Goal: Use online tool/utility: Utilize a website feature to perform a specific function

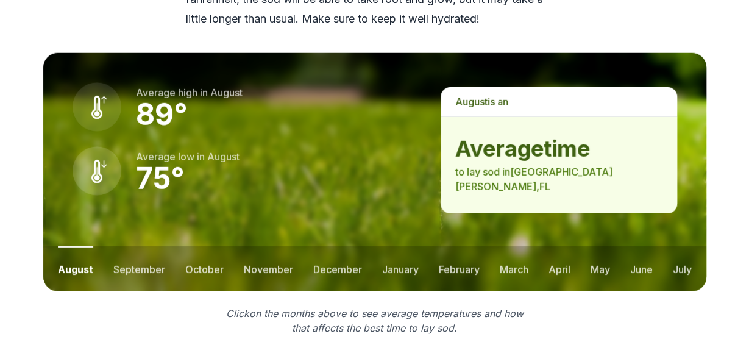
scroll to position [1712, 0]
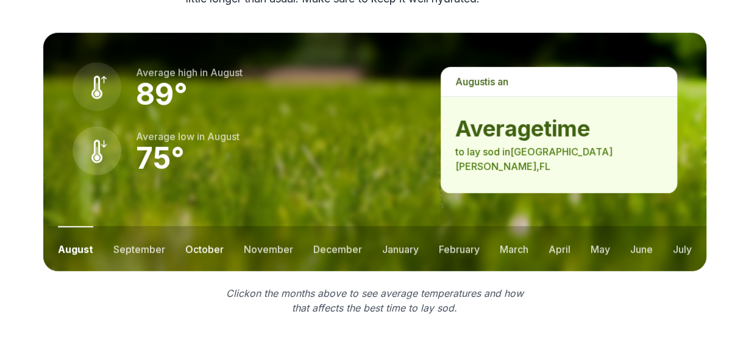
click at [208, 226] on button "october" at bounding box center [204, 248] width 38 height 45
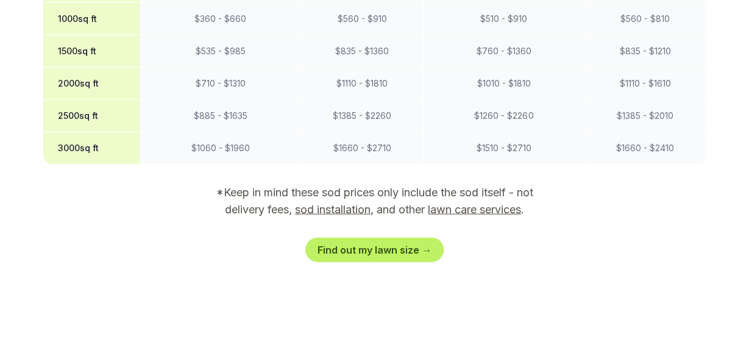
scroll to position [1249, 0]
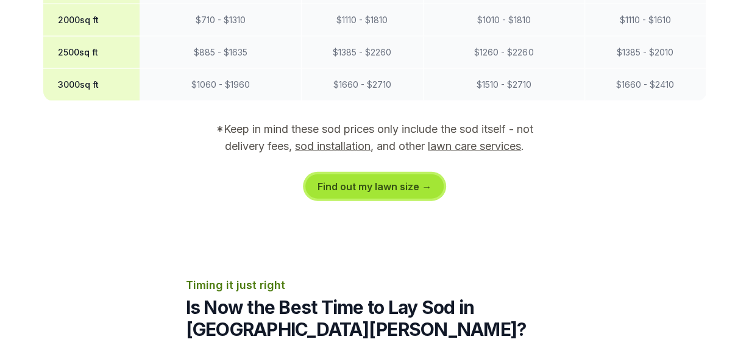
click at [376, 174] on link "Find out my lawn size →" at bounding box center [375, 186] width 138 height 24
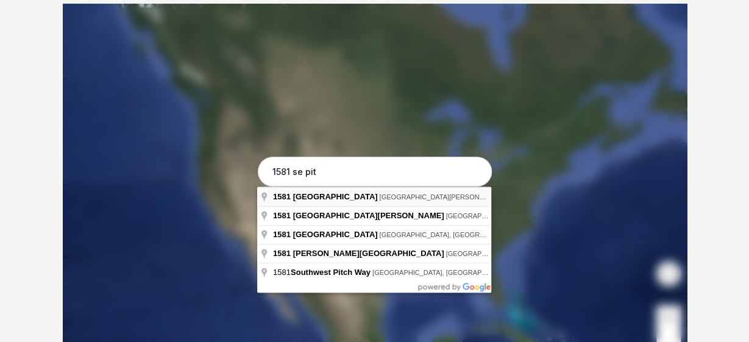
type input "[STREET_ADDRESS][PERSON_NAME]"
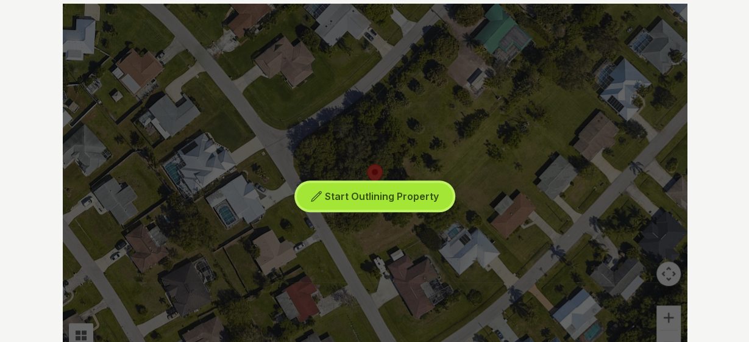
click at [357, 198] on span "Start Outlining Property" at bounding box center [382, 196] width 114 height 12
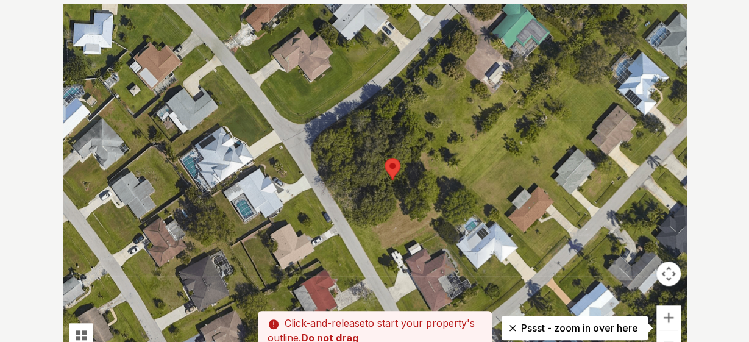
drag, startPoint x: 352, startPoint y: 260, endPoint x: 371, endPoint y: 253, distance: 20.8
click at [371, 253] on div at bounding box center [375, 187] width 624 height 366
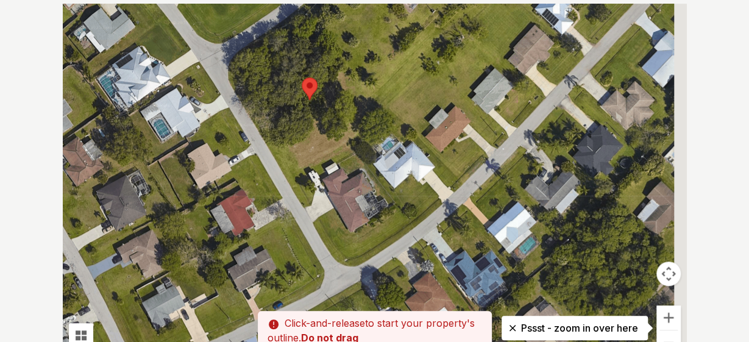
drag, startPoint x: 316, startPoint y: 250, endPoint x: 225, endPoint y: 163, distance: 125.9
click at [225, 163] on div at bounding box center [375, 187] width 624 height 366
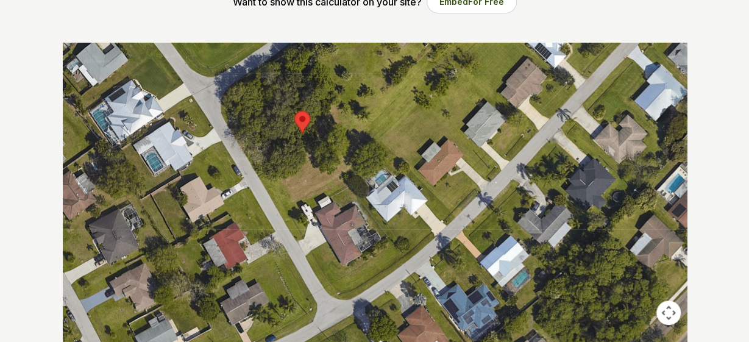
scroll to position [198, 0]
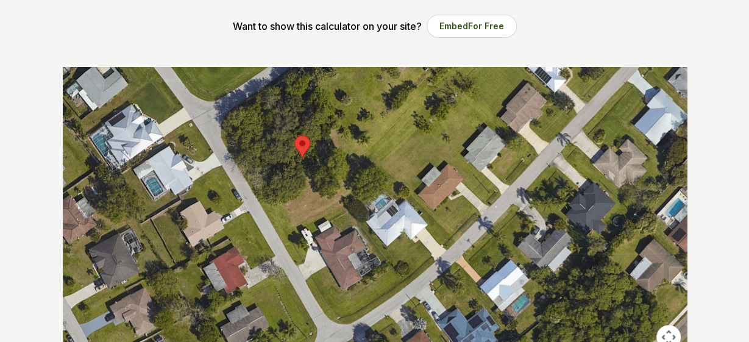
click at [277, 229] on div at bounding box center [375, 250] width 624 height 366
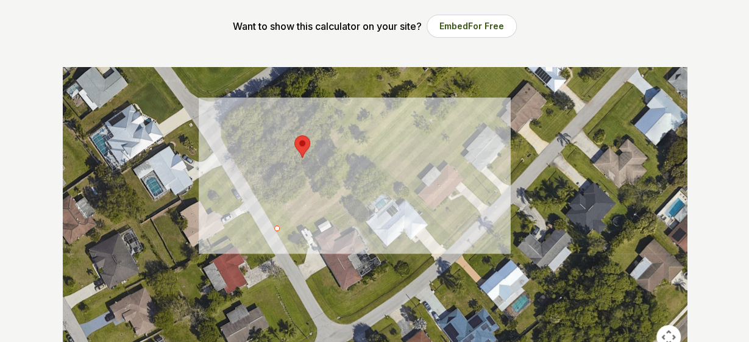
click at [364, 184] on div at bounding box center [375, 250] width 624 height 366
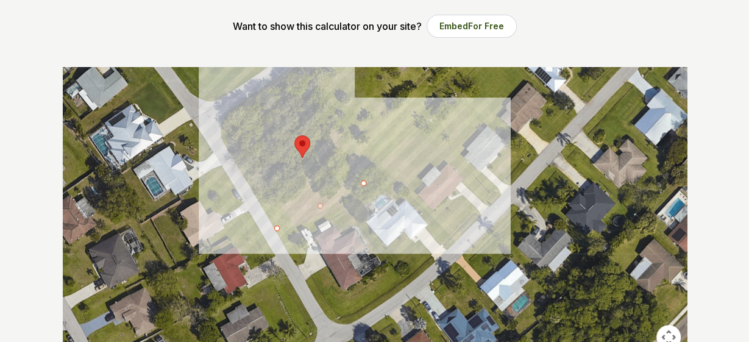
click at [294, 70] on div at bounding box center [375, 250] width 624 height 366
click at [220, 134] on div at bounding box center [375, 250] width 624 height 366
click at [275, 225] on div at bounding box center [375, 250] width 624 height 366
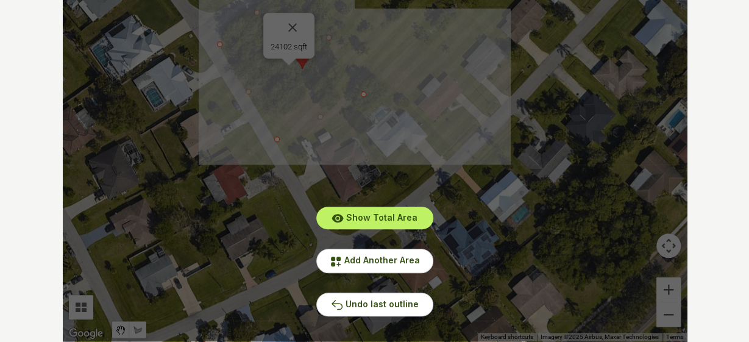
scroll to position [324, 0]
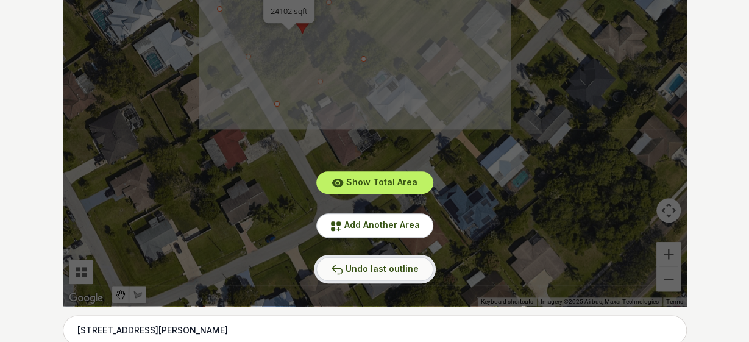
click at [376, 267] on span "Undo last outline" at bounding box center [382, 268] width 73 height 10
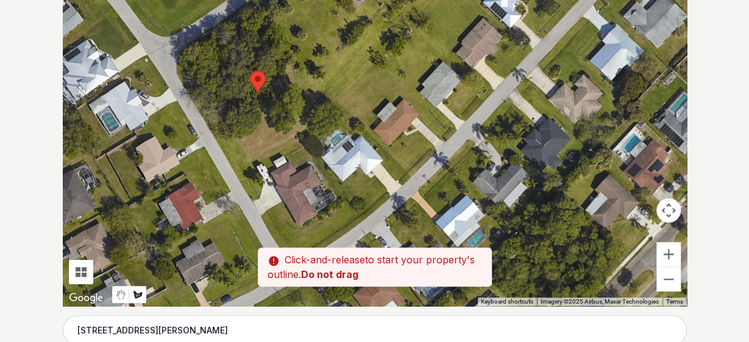
drag, startPoint x: 282, startPoint y: 114, endPoint x: 240, endPoint y: 173, distance: 72.1
click at [240, 173] on div at bounding box center [375, 123] width 624 height 366
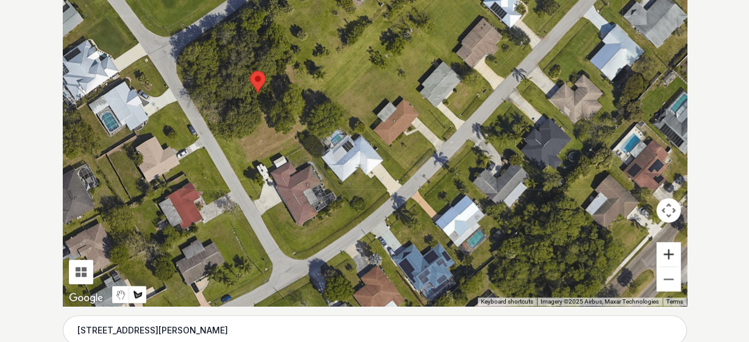
click at [670, 255] on button "Zoom in" at bounding box center [669, 254] width 24 height 24
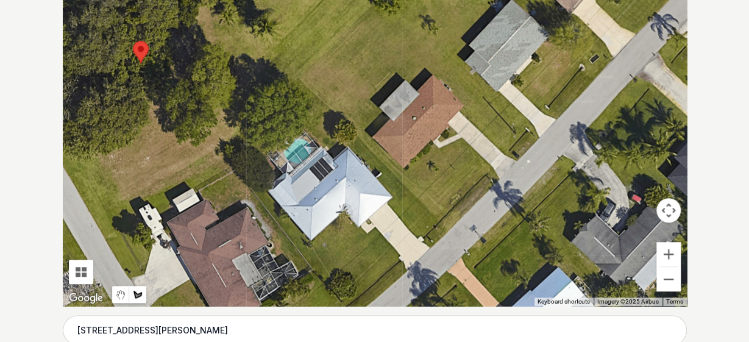
click at [98, 223] on div at bounding box center [375, 123] width 624 height 366
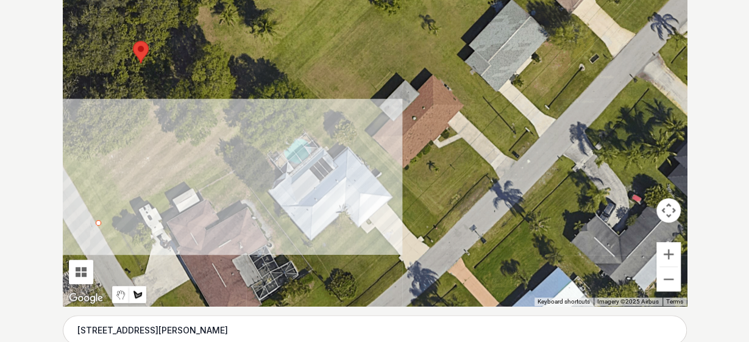
click at [263, 147] on div at bounding box center [375, 123] width 624 height 366
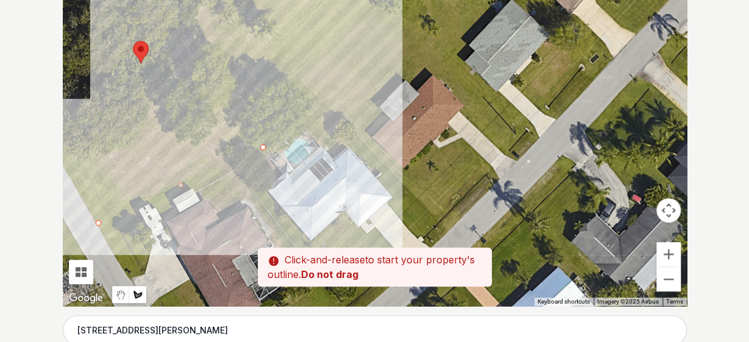
click at [209, 52] on div at bounding box center [375, 123] width 624 height 366
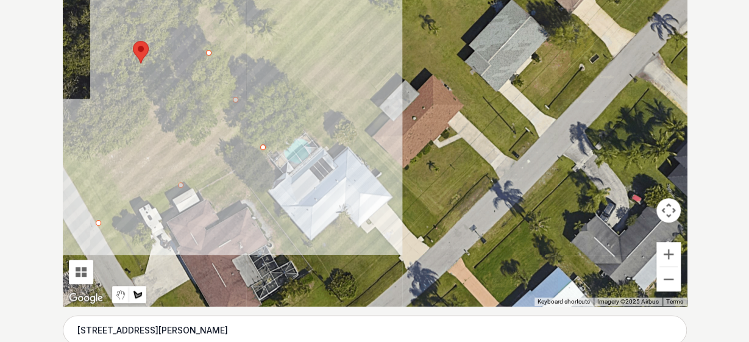
click at [54, 140] on div "Pssst - zoom in over here To navigate the map with touch gestures double-tap an…" at bounding box center [374, 123] width 663 height 366
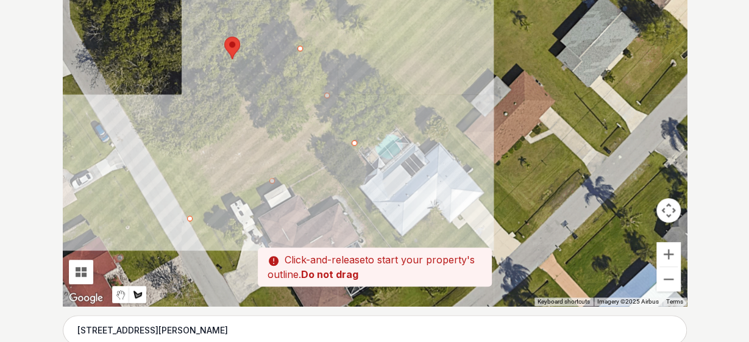
drag, startPoint x: 93, startPoint y: 132, endPoint x: 185, endPoint y: 127, distance: 92.8
click at [185, 127] on div at bounding box center [375, 123] width 624 height 366
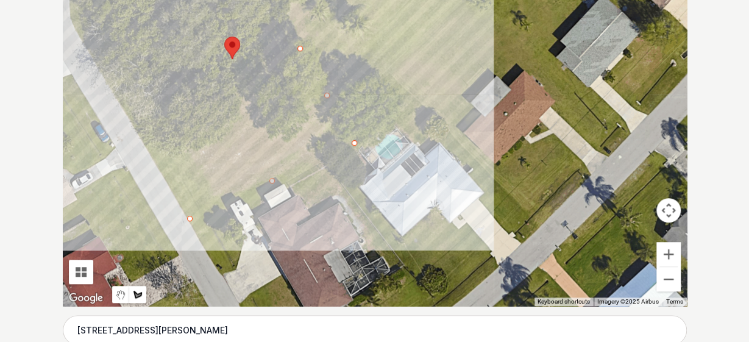
click at [134, 129] on div at bounding box center [375, 123] width 624 height 366
click at [187, 215] on div at bounding box center [375, 123] width 624 height 366
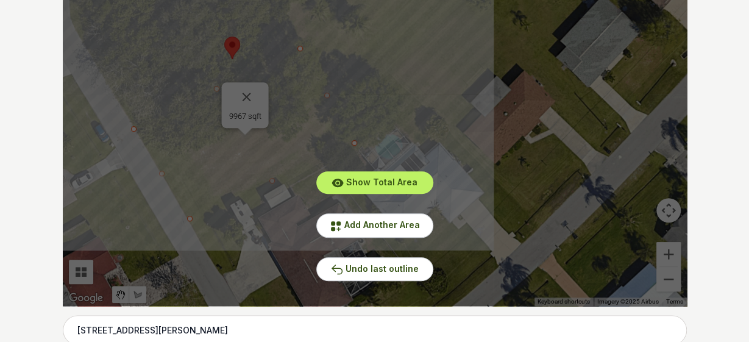
click at [247, 95] on div "Show Total Area Add Another Area Undo last outline" at bounding box center [375, 123] width 624 height 366
click at [396, 101] on div "Show Total Area Add Another Area Undo last outline" at bounding box center [375, 123] width 624 height 366
click at [375, 224] on span "Add Another Area" at bounding box center [383, 225] width 76 height 10
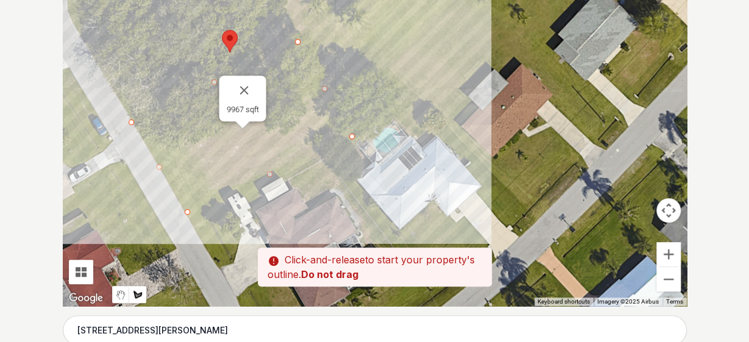
drag, startPoint x: 272, startPoint y: 182, endPoint x: 270, endPoint y: 174, distance: 8.3
click at [270, 174] on div at bounding box center [375, 123] width 624 height 366
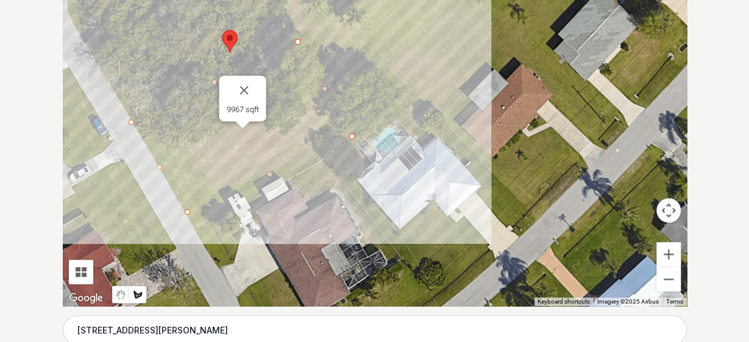
click at [270, 174] on div at bounding box center [375, 123] width 624 height 366
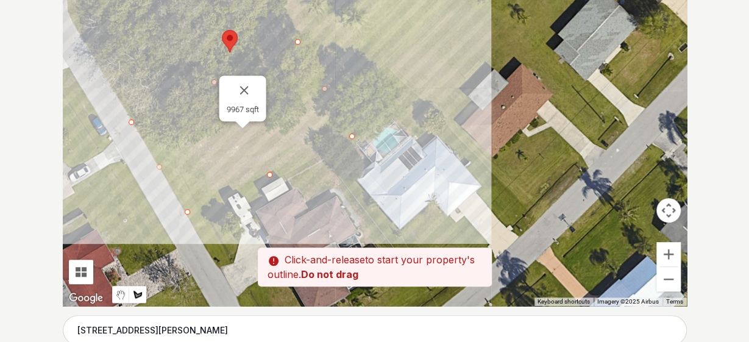
click at [269, 173] on div at bounding box center [375, 123] width 624 height 366
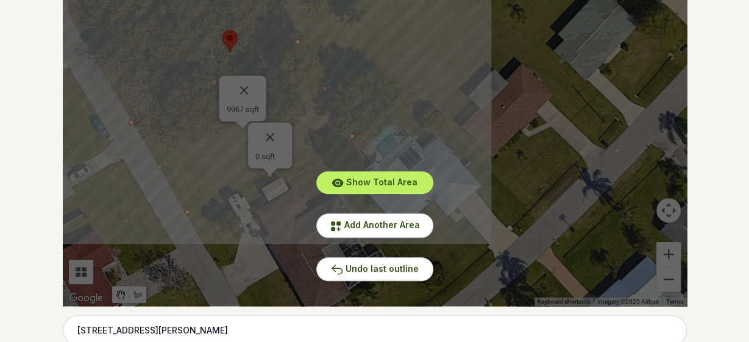
drag, startPoint x: 354, startPoint y: 71, endPoint x: 384, endPoint y: 113, distance: 50.8
click at [384, 113] on div "Show Total Area Add Another Area Undo last outline" at bounding box center [375, 123] width 624 height 366
click at [362, 227] on span "Add Another Area" at bounding box center [383, 225] width 76 height 10
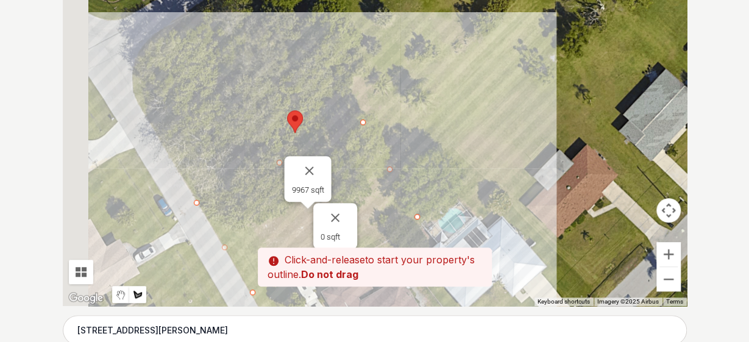
drag, startPoint x: 371, startPoint y: 89, endPoint x: 449, endPoint y: 182, distance: 121.6
click at [449, 182] on div at bounding box center [375, 123] width 624 height 366
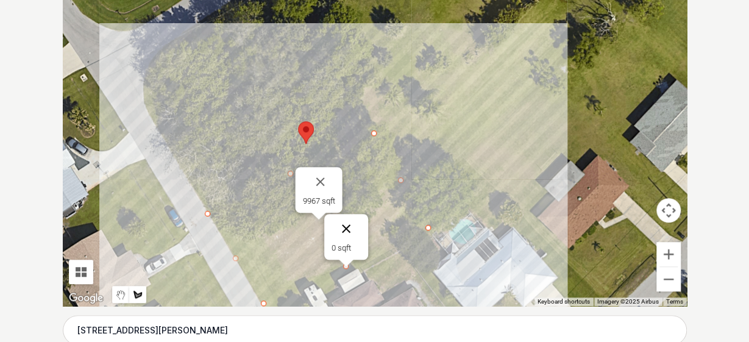
click at [348, 225] on button "Close" at bounding box center [346, 228] width 29 height 29
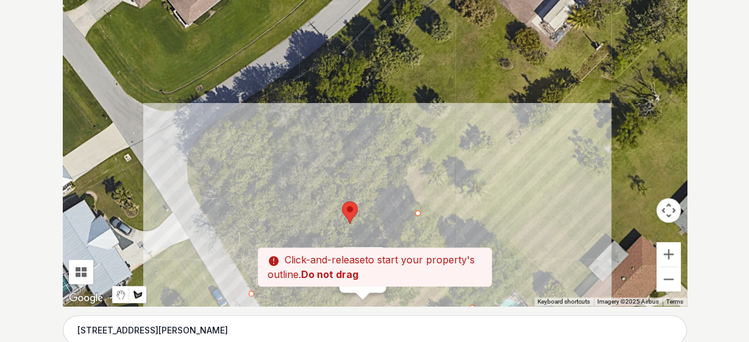
drag, startPoint x: 313, startPoint y: 54, endPoint x: 357, endPoint y: 131, distance: 88.2
click at [359, 138] on div at bounding box center [375, 123] width 624 height 366
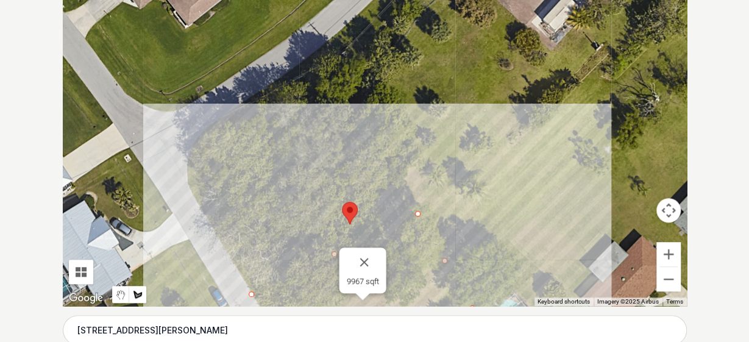
click at [326, 45] on div at bounding box center [375, 123] width 624 height 366
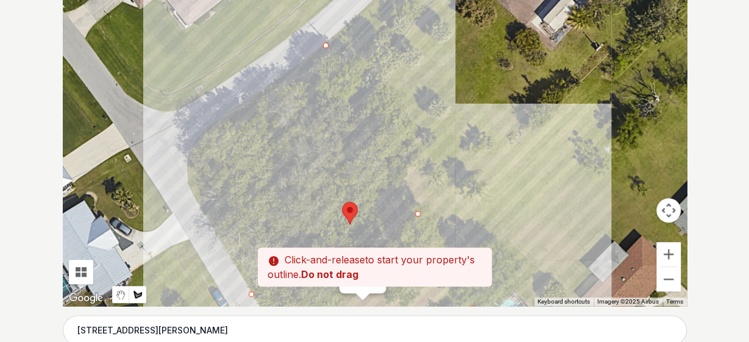
click at [195, 140] on div at bounding box center [375, 123] width 624 height 366
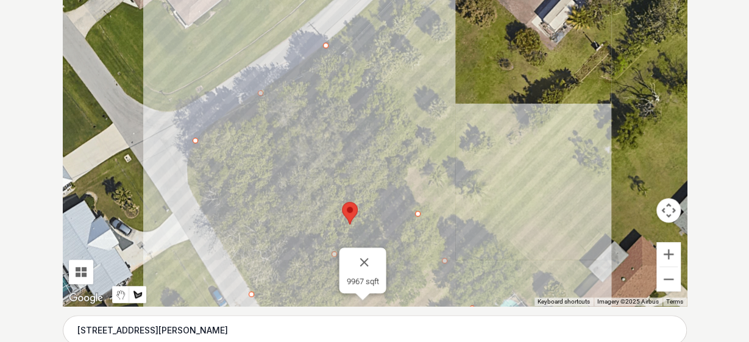
click at [187, 180] on div at bounding box center [375, 123] width 624 height 366
click at [208, 219] on div at bounding box center [375, 123] width 624 height 366
click at [240, 201] on div at bounding box center [375, 123] width 624 height 366
click at [224, 124] on div at bounding box center [375, 123] width 624 height 366
click at [275, 83] on div at bounding box center [375, 123] width 624 height 366
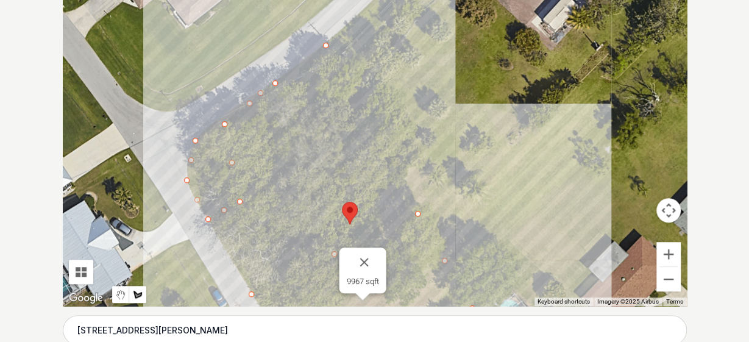
click at [316, 164] on div at bounding box center [375, 123] width 624 height 366
click at [351, 149] on div at bounding box center [375, 123] width 624 height 366
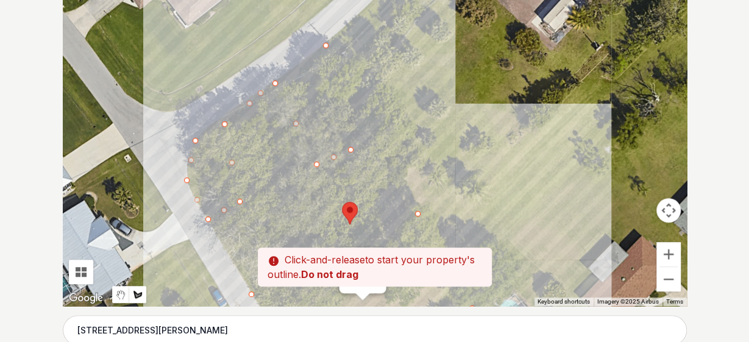
click at [387, 226] on div at bounding box center [375, 123] width 624 height 366
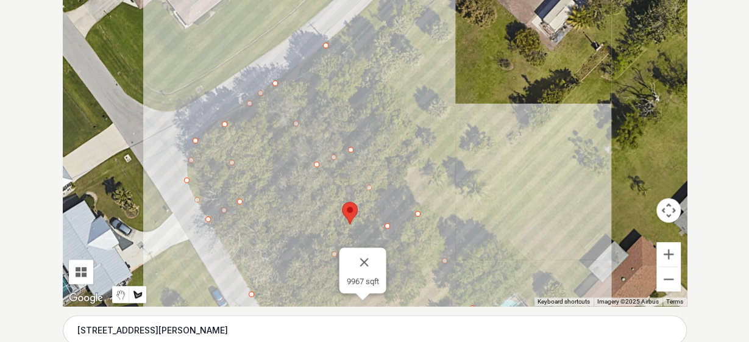
click at [418, 209] on div at bounding box center [375, 123] width 624 height 366
click at [329, 48] on div at bounding box center [375, 123] width 624 height 366
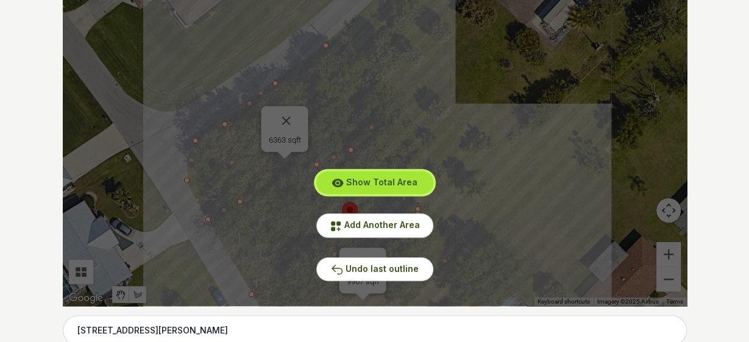
click at [376, 182] on span "Show Total Area" at bounding box center [381, 182] width 71 height 10
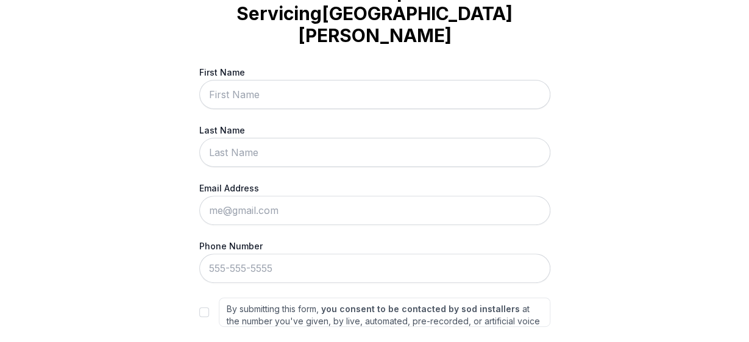
scroll to position [0, 0]
